Goal: Task Accomplishment & Management: Complete application form

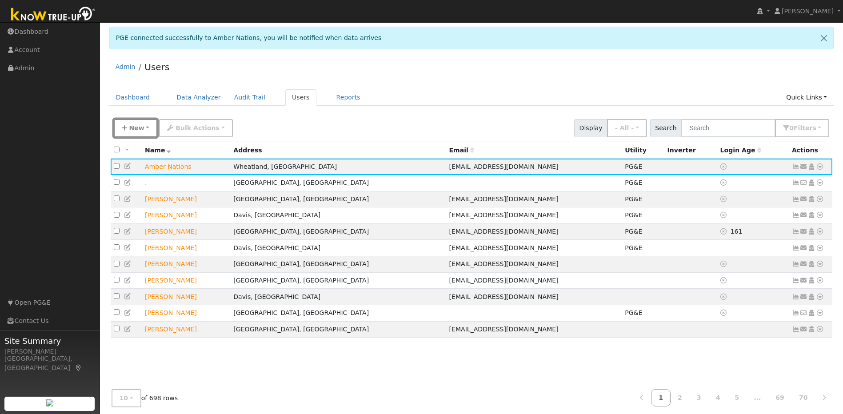
click at [137, 128] on span "New" at bounding box center [136, 127] width 15 height 7
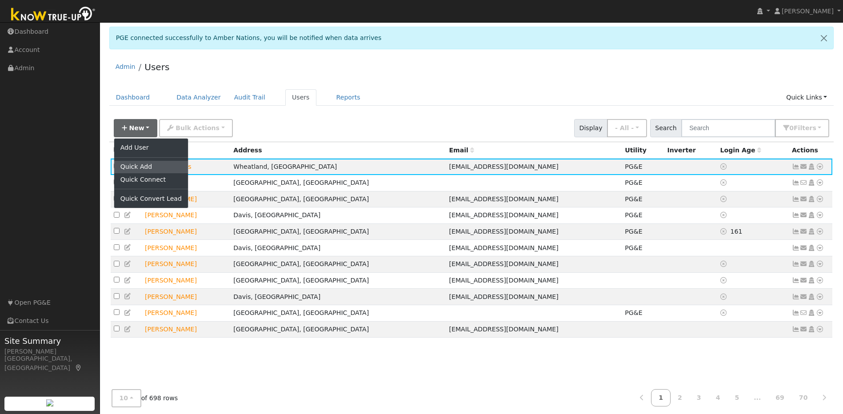
click at [151, 168] on link "Quick Add" at bounding box center [151, 167] width 74 height 12
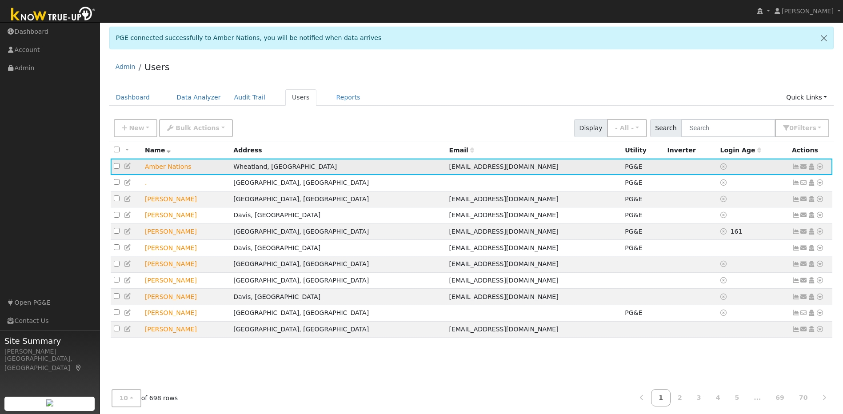
click at [443, 168] on icon at bounding box center [820, 167] width 8 height 6
click at [443, 76] on div "Admin Users" at bounding box center [471, 69] width 725 height 27
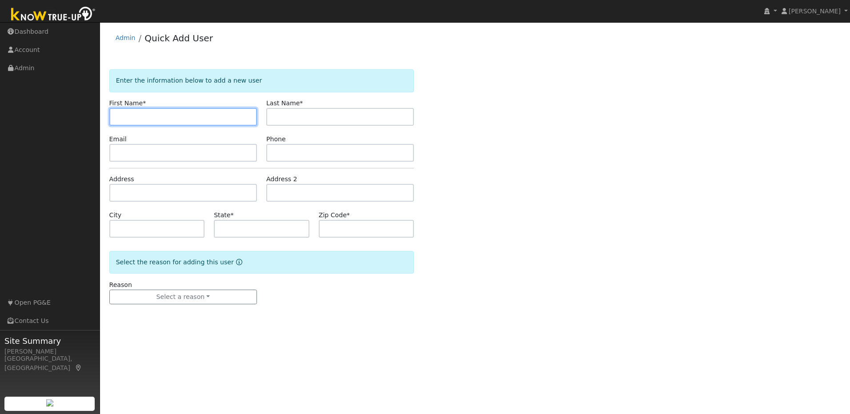
paste input "Daniel"
type input "Daniel"
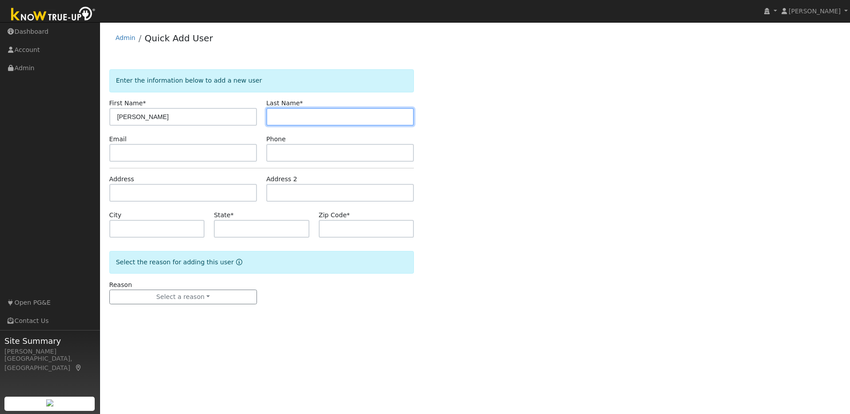
click at [313, 113] on input "text" at bounding box center [340, 117] width 148 height 18
paste input "Lamm"
type input "Lamm"
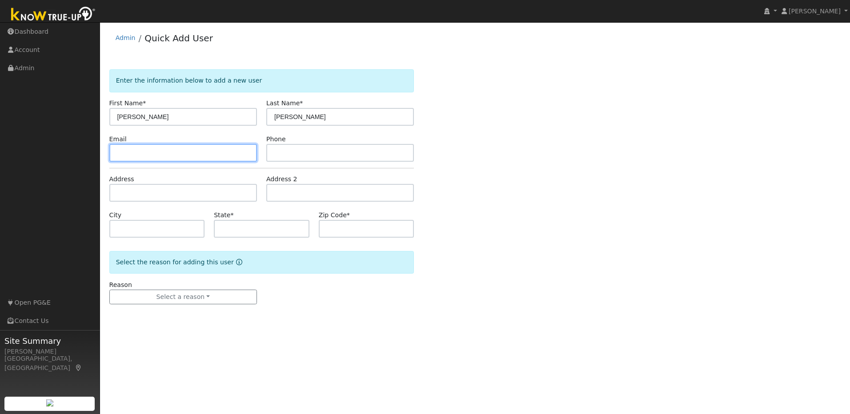
drag, startPoint x: 200, startPoint y: 153, endPoint x: 171, endPoint y: 143, distance: 30.2
click at [196, 151] on input "text" at bounding box center [183, 153] width 148 height 18
paste input "lamm10084@gmail.com"
type input "lamm10084@gmail.com"
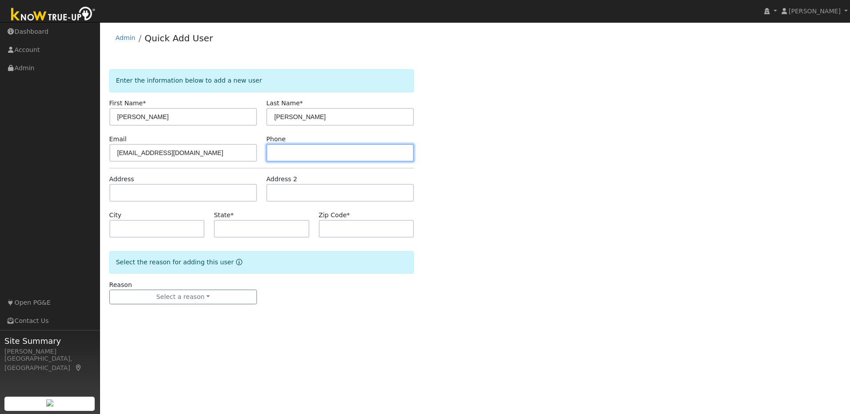
click at [295, 154] on input "text" at bounding box center [340, 153] width 148 height 18
paste input "[PHONE_NUMBER]"
type input "[PHONE_NUMBER]"
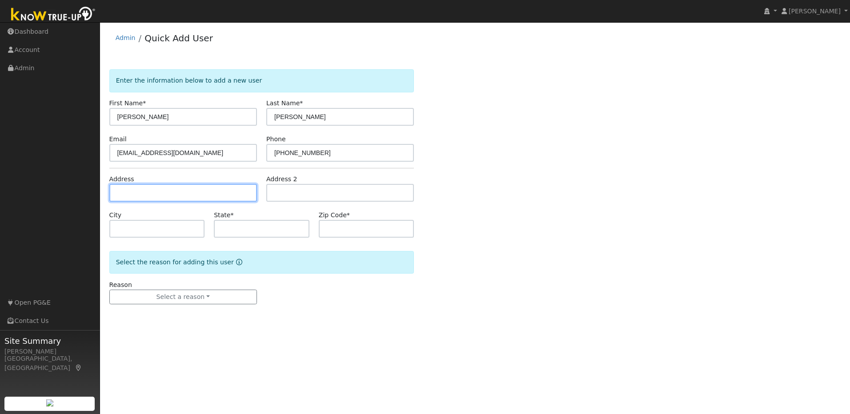
drag, startPoint x: 214, startPoint y: 193, endPoint x: 200, endPoint y: 178, distance: 20.1
click at [213, 193] on input "text" at bounding box center [183, 193] width 148 height 18
paste input "5785 Voorhies Ct."
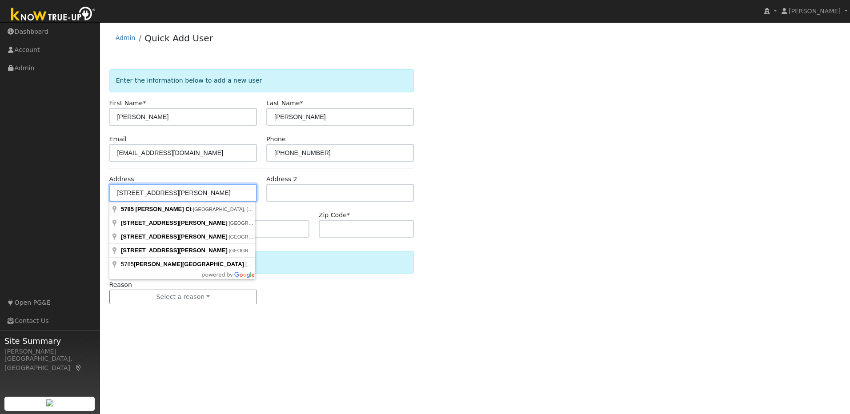
type input "[STREET_ADDRESS][PERSON_NAME]"
type input "[GEOGRAPHIC_DATA]"
type input "CA"
type input "95669"
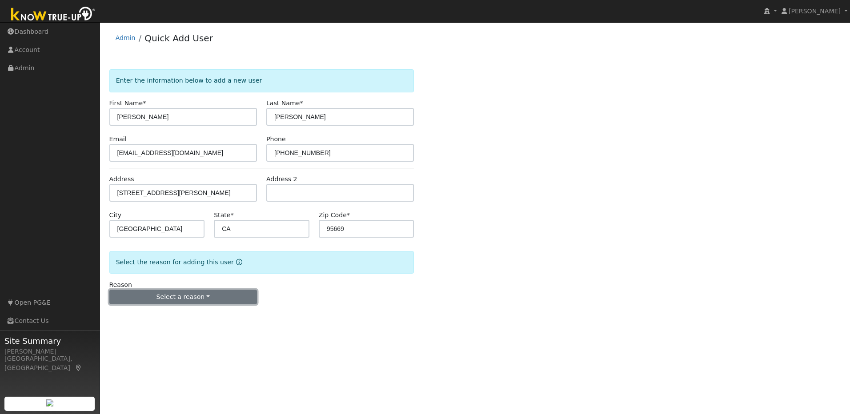
click at [221, 297] on button "Select a reason" at bounding box center [183, 297] width 148 height 15
click at [169, 315] on link "New lead" at bounding box center [159, 315] width 98 height 12
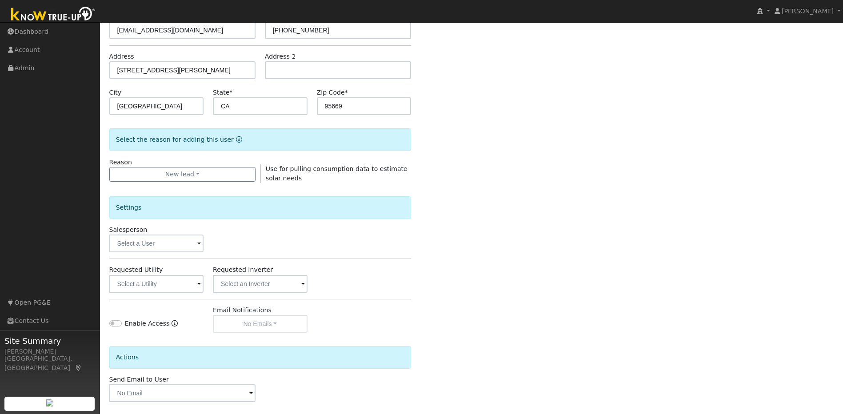
scroll to position [161, 0]
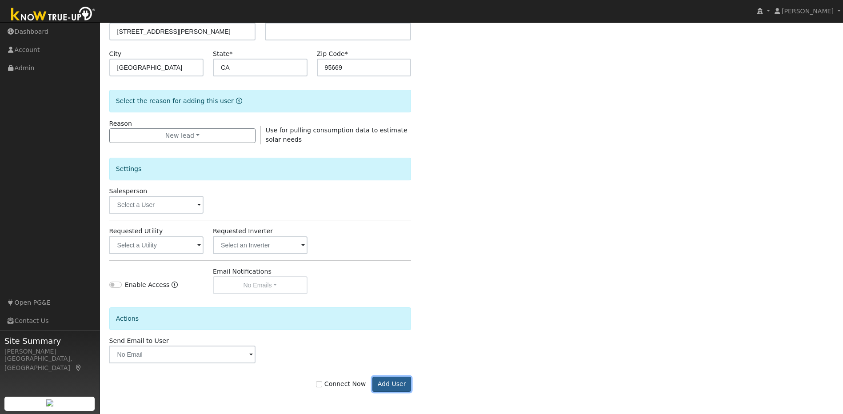
click at [396, 387] on button "Add User" at bounding box center [392, 384] width 39 height 15
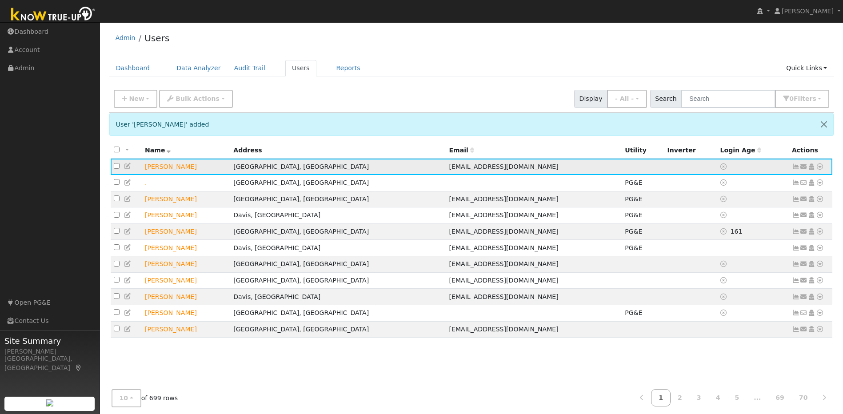
click at [128, 167] on icon at bounding box center [128, 166] width 8 height 6
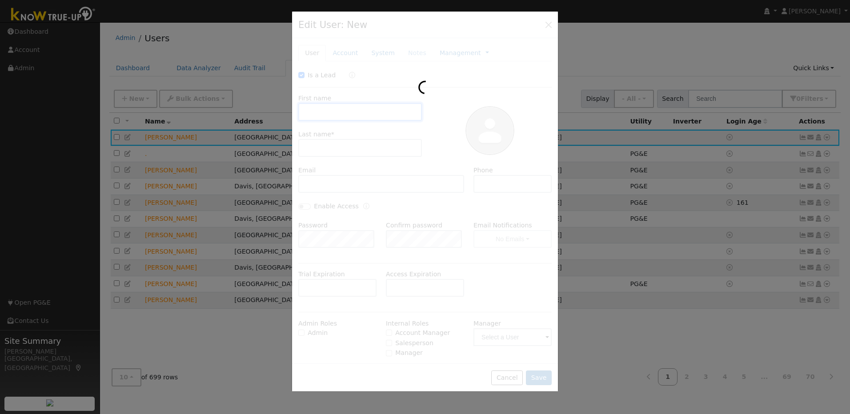
checkbox input "true"
type input "Daniel"
type input "Lamm"
type input "[EMAIL_ADDRESS][DOMAIN_NAME]"
type input "916-508-8241"
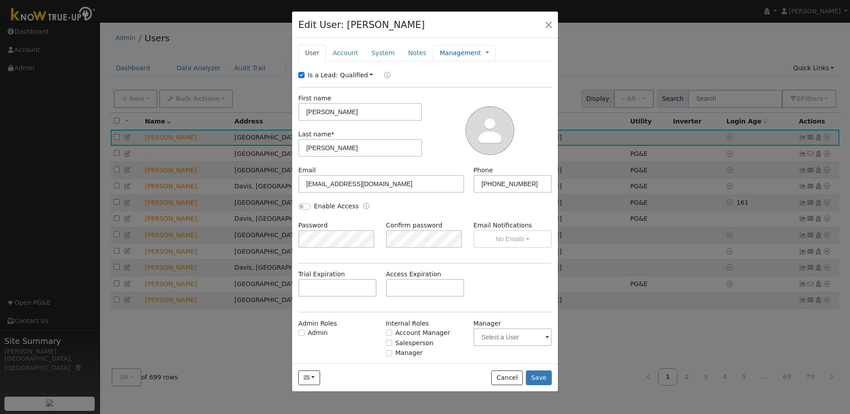
click at [458, 54] on link "Management" at bounding box center [460, 52] width 41 height 9
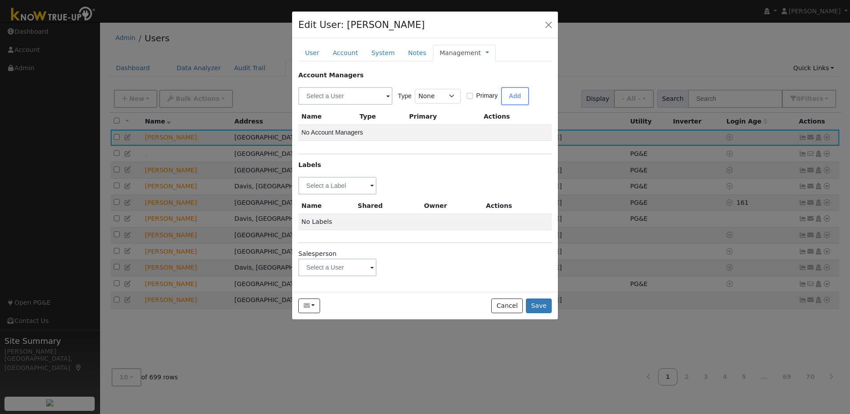
click at [370, 269] on span at bounding box center [372, 268] width 4 height 10
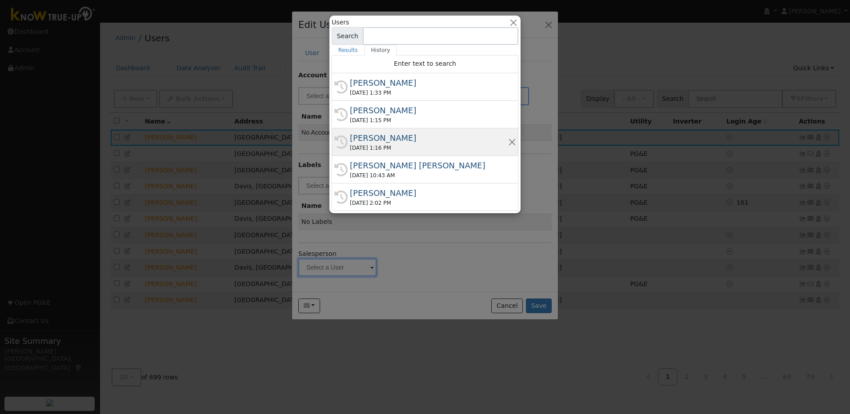
click at [384, 138] on div "Mark Lille" at bounding box center [429, 138] width 158 height 12
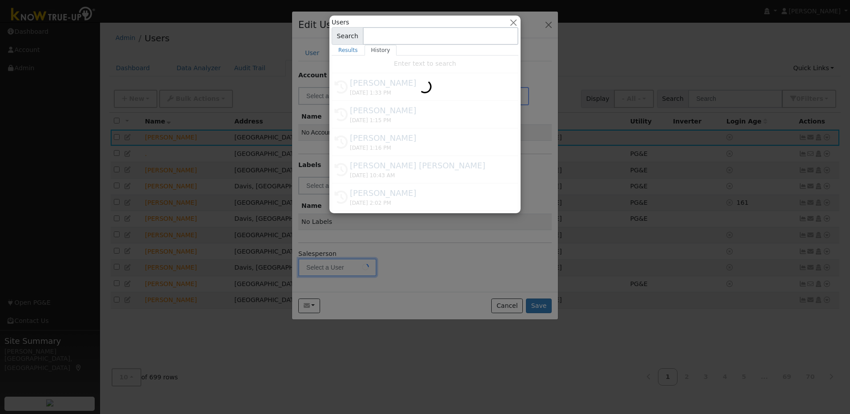
type input "Mark Lille"
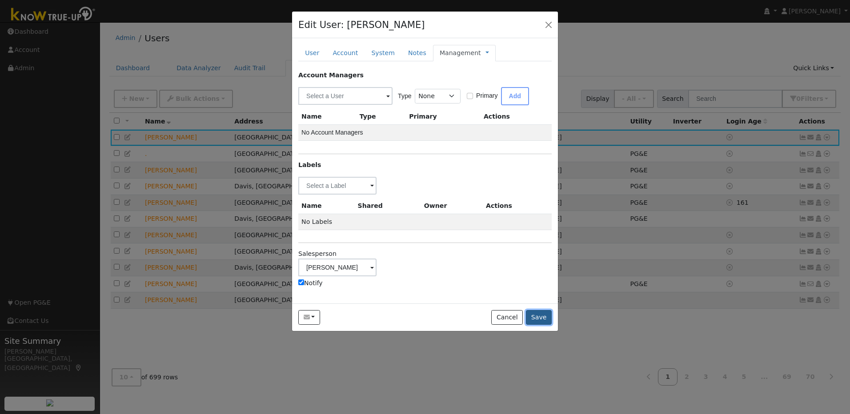
click at [542, 320] on button "Save" at bounding box center [539, 317] width 26 height 15
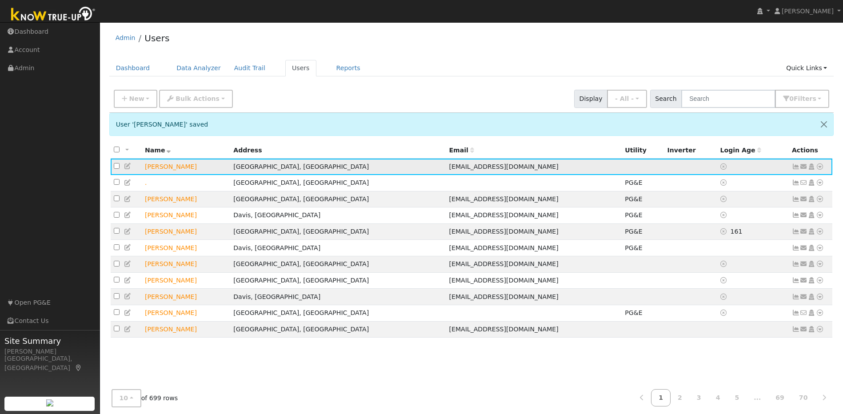
click at [821, 167] on icon at bounding box center [820, 167] width 8 height 6
click at [720, 233] on link "Utility" at bounding box center [728, 234] width 62 height 12
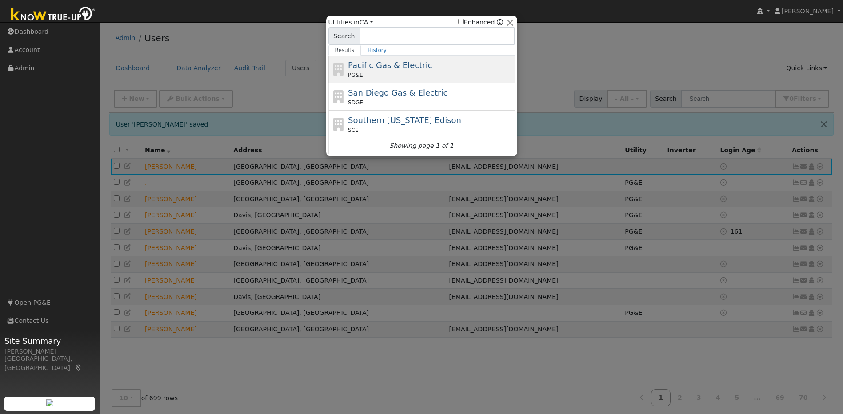
click at [387, 61] on span "Pacific Gas & Electric" at bounding box center [390, 64] width 84 height 9
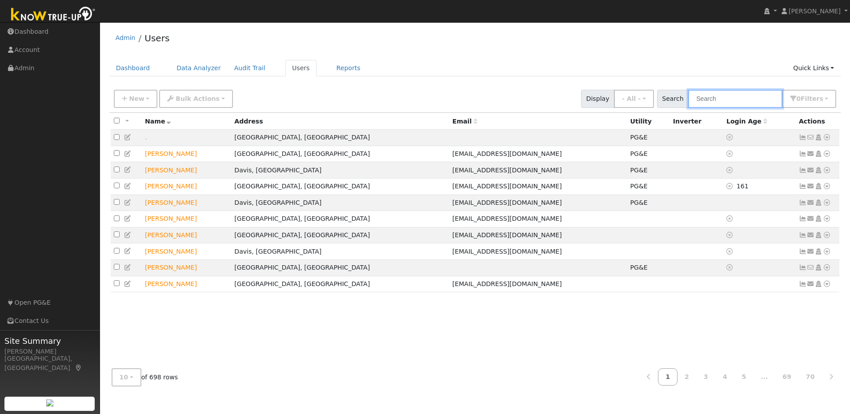
click at [734, 99] on input "text" at bounding box center [735, 99] width 94 height 18
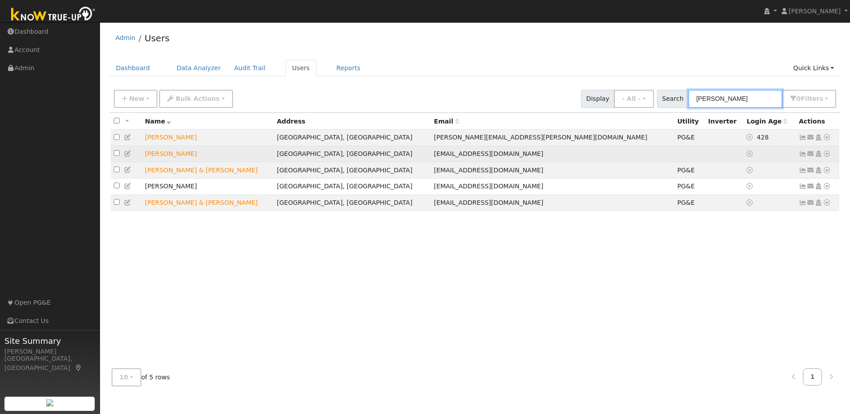
type input "daniel"
click at [825, 156] on icon at bounding box center [827, 154] width 8 height 6
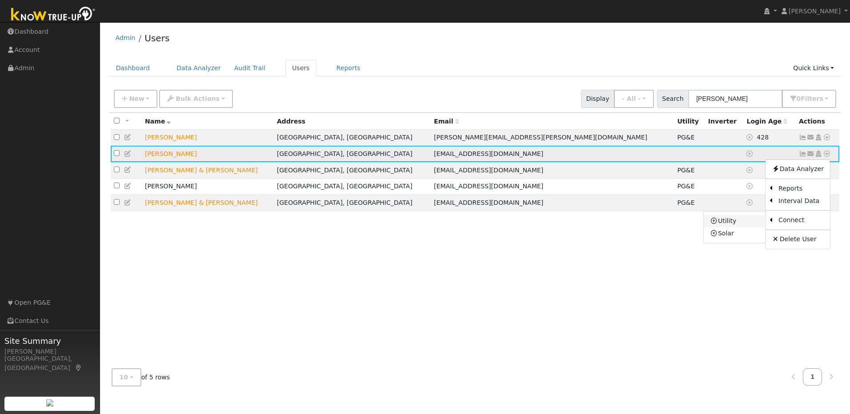
click at [752, 224] on link "Utility" at bounding box center [735, 221] width 62 height 12
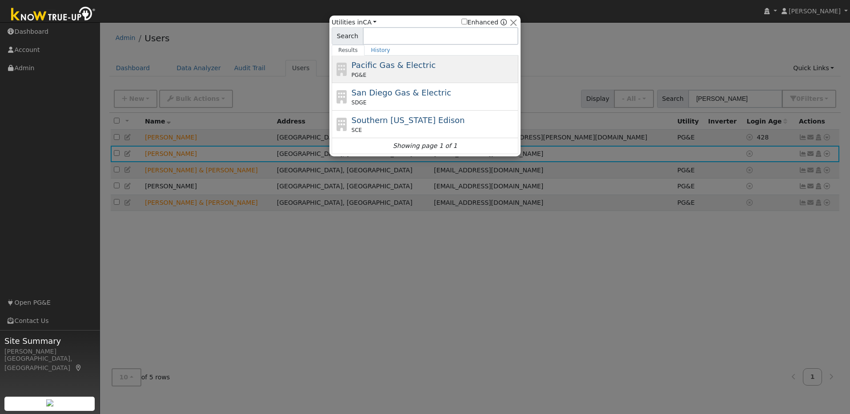
click at [432, 73] on div "PG&E" at bounding box center [434, 75] width 165 height 8
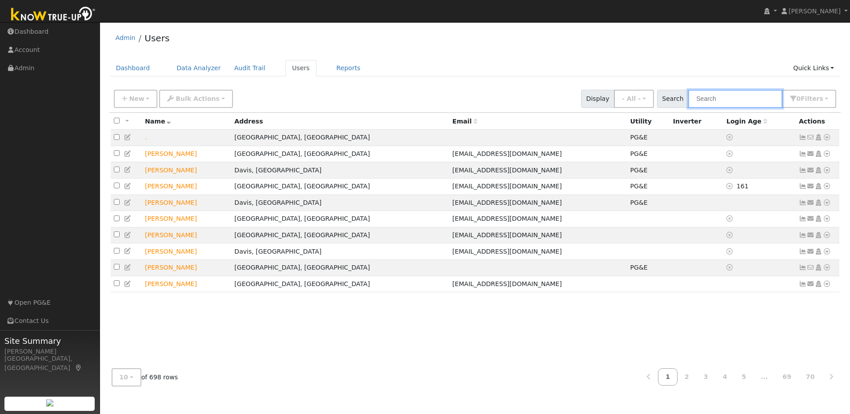
click at [747, 101] on input "text" at bounding box center [735, 99] width 94 height 18
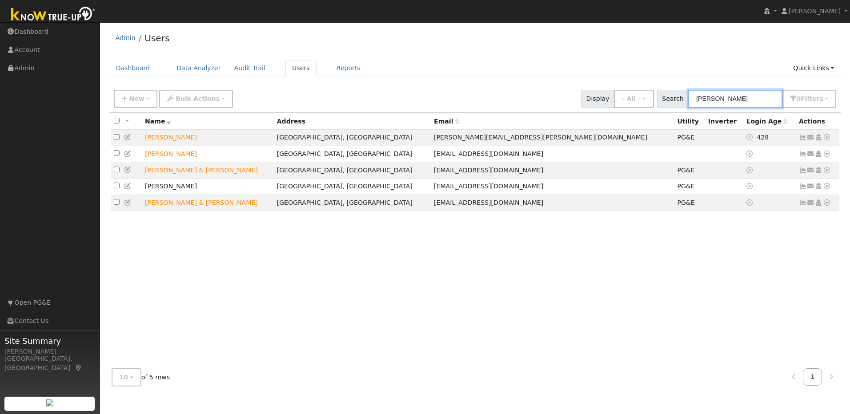
type input "daniel"
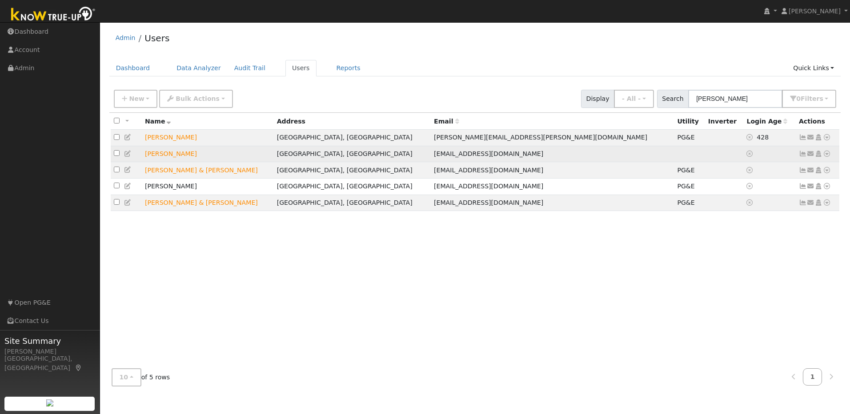
click at [828, 153] on icon at bounding box center [827, 154] width 8 height 6
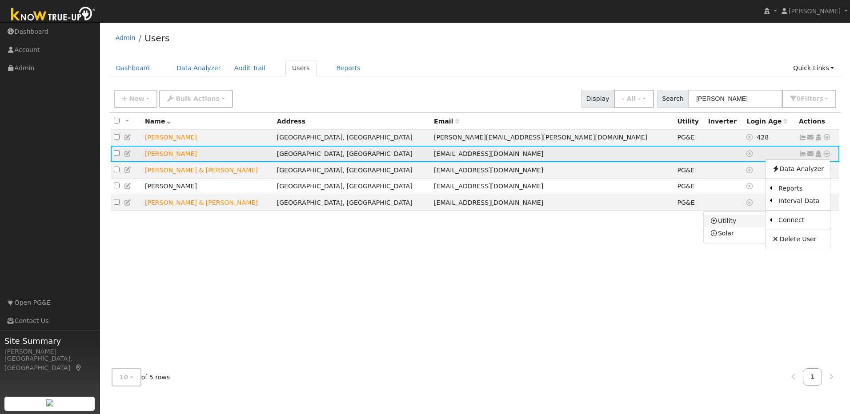
click at [743, 221] on link "Utility" at bounding box center [735, 221] width 62 height 12
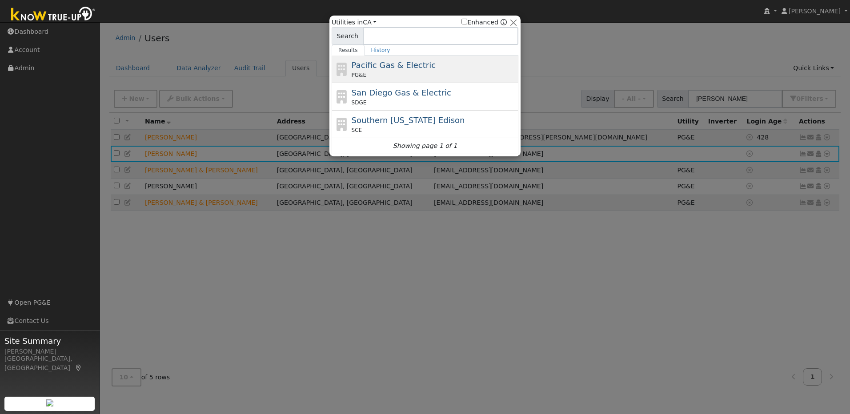
click at [441, 71] on div "PG&E" at bounding box center [434, 75] width 165 height 8
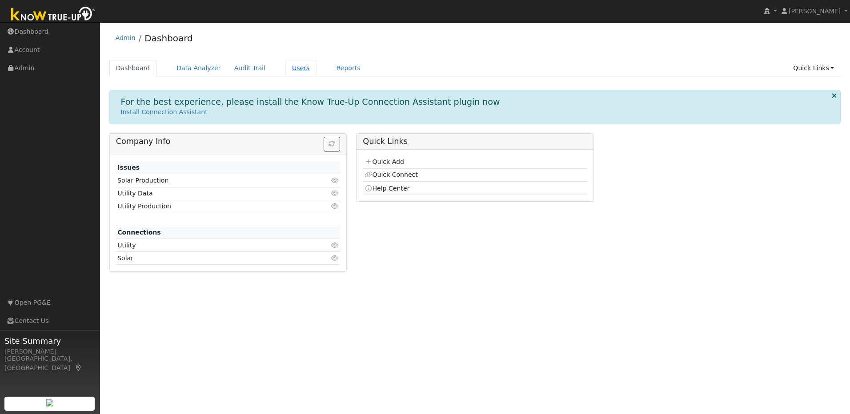
click at [287, 70] on link "Users" at bounding box center [300, 68] width 31 height 16
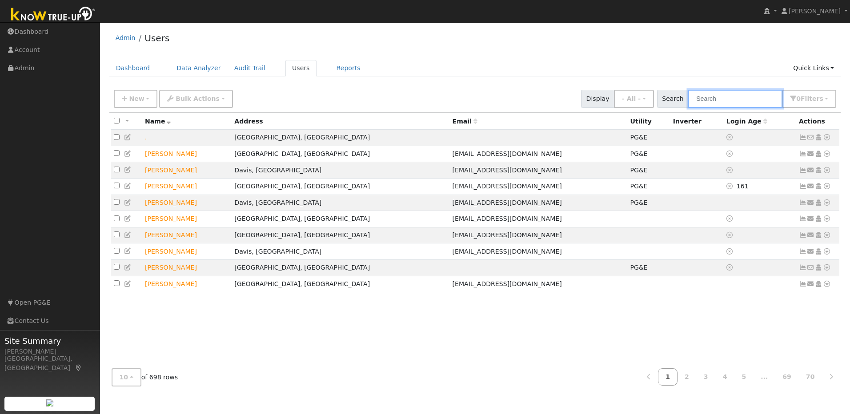
click at [729, 100] on input "text" at bounding box center [735, 99] width 94 height 18
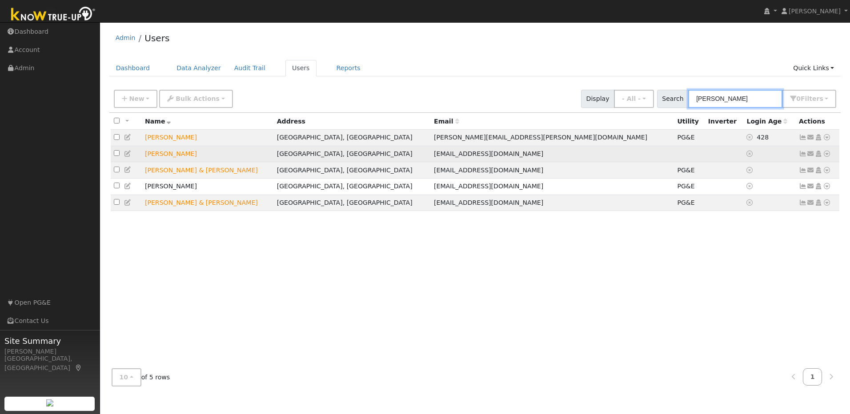
type input "daniel"
click at [825, 157] on icon at bounding box center [827, 154] width 8 height 6
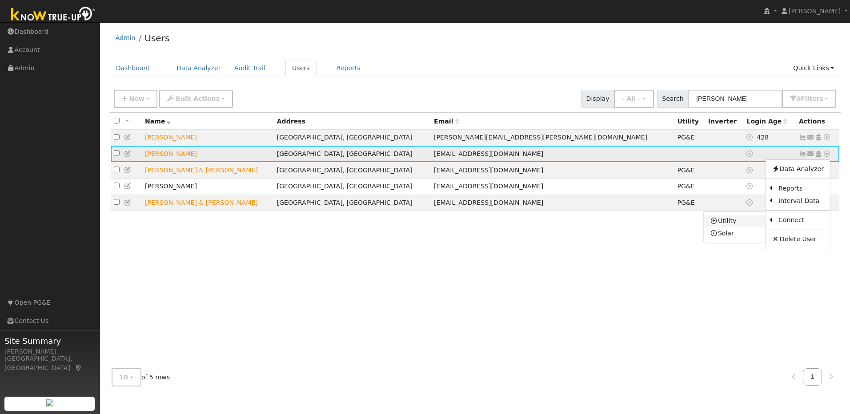
click at [740, 225] on link "Utility" at bounding box center [735, 221] width 62 height 12
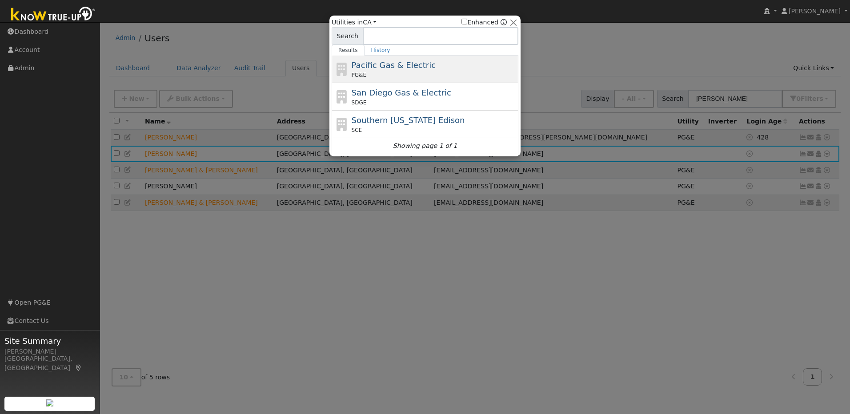
click at [460, 75] on div "PG&E" at bounding box center [434, 75] width 165 height 8
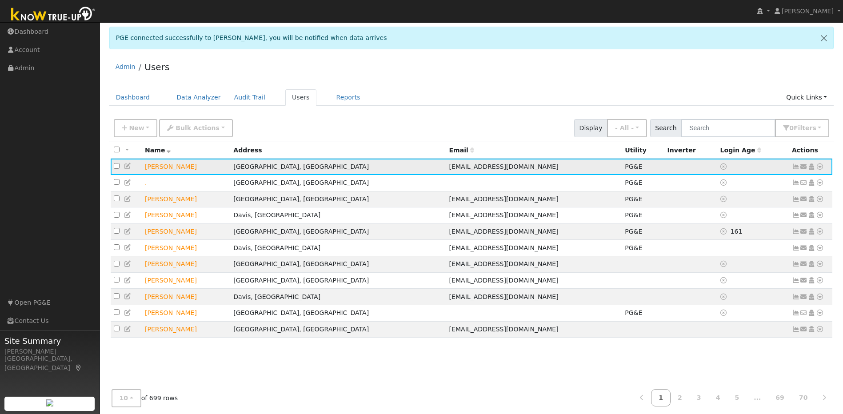
click at [798, 168] on icon at bounding box center [796, 167] width 8 height 6
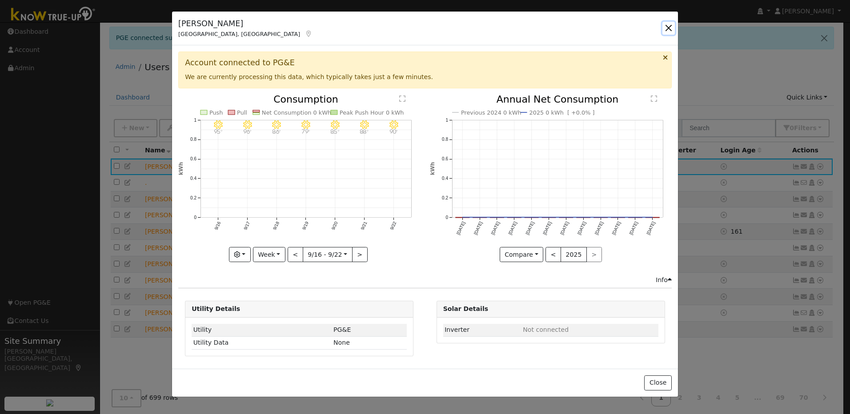
click at [666, 32] on button "button" at bounding box center [668, 28] width 12 height 12
